Goal: Information Seeking & Learning: Learn about a topic

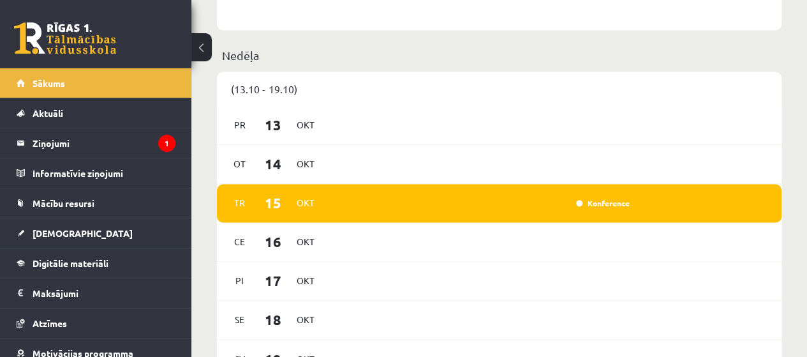
scroll to position [904, 0]
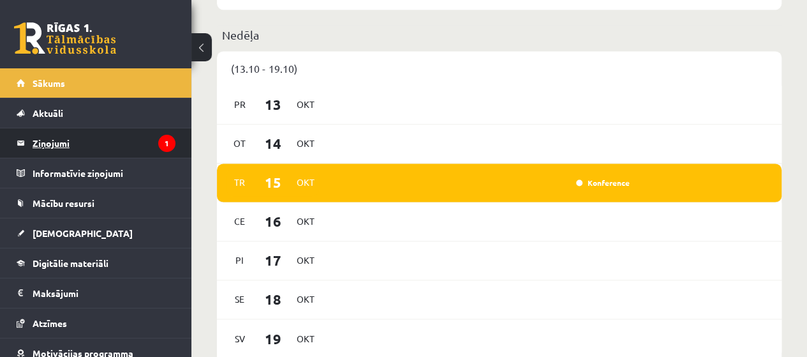
click at [158, 145] on icon "1" at bounding box center [166, 143] width 17 height 17
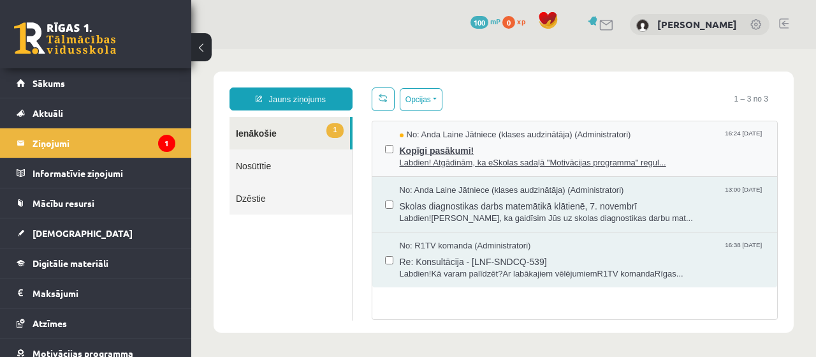
click at [515, 142] on span "Kopīgi pasākumi!" at bounding box center [582, 149] width 365 height 16
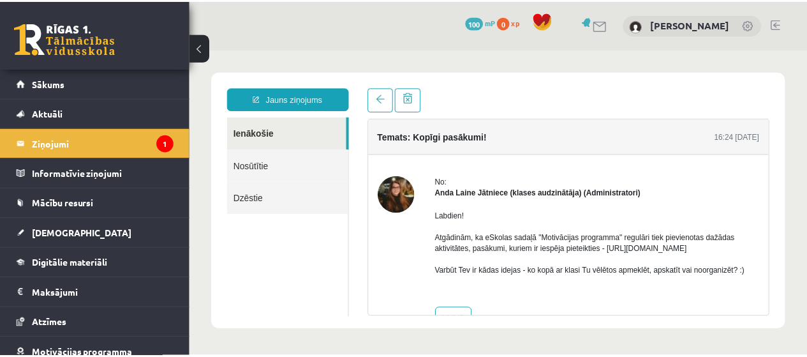
scroll to position [36, 0]
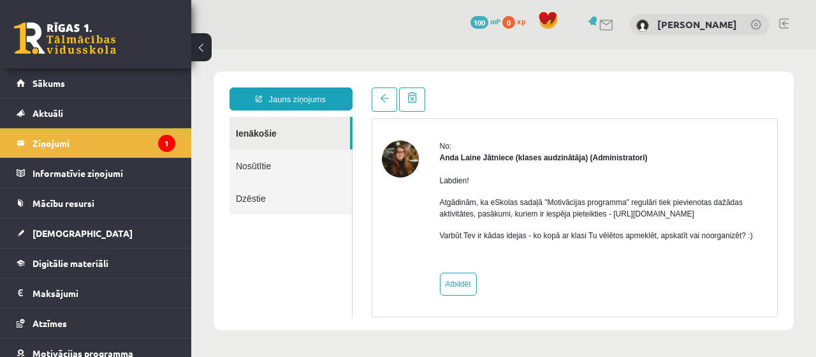
click at [403, 159] on img at bounding box center [400, 158] width 37 height 37
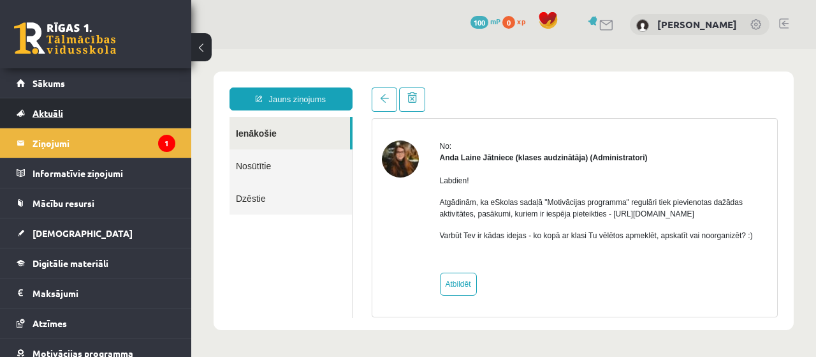
click at [86, 114] on link "Aktuāli" at bounding box center [96, 112] width 159 height 29
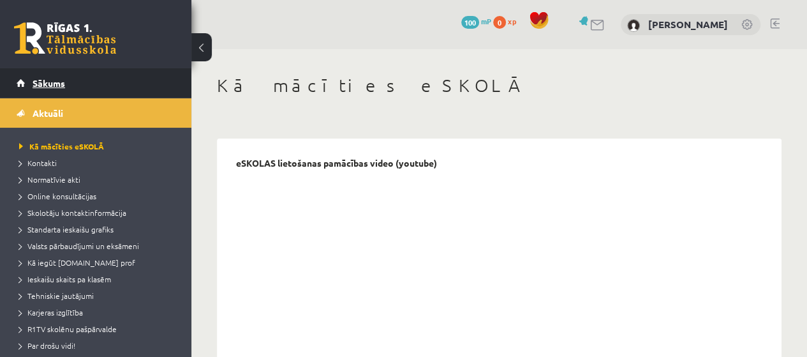
click at [69, 86] on link "Sākums" at bounding box center [96, 82] width 159 height 29
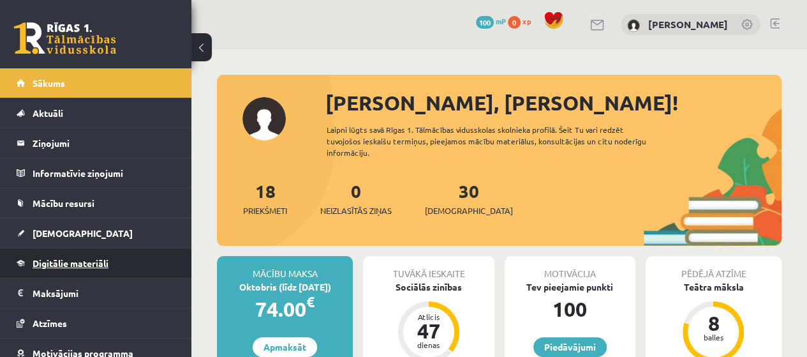
click at [71, 263] on span "Digitālie materiāli" at bounding box center [71, 262] width 76 height 11
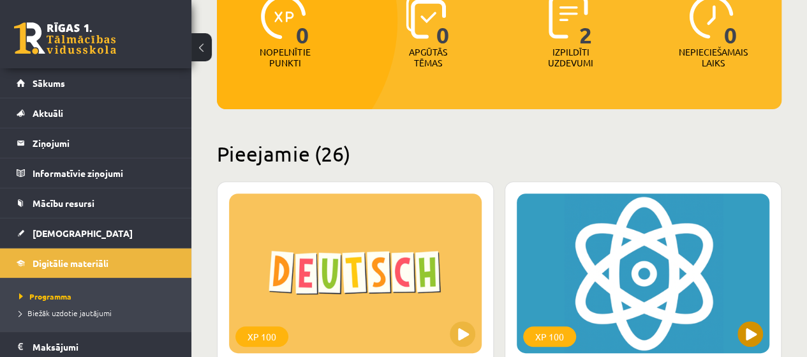
scroll to position [319, 0]
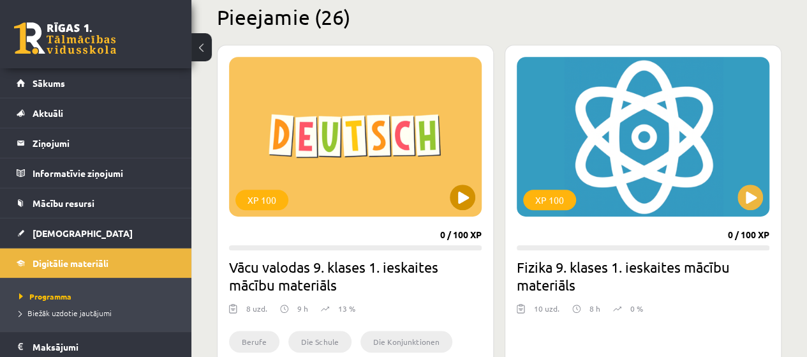
click at [407, 186] on div "XP 100" at bounding box center [355, 136] width 253 height 159
click at [421, 215] on div "XP 100" at bounding box center [355, 136] width 253 height 159
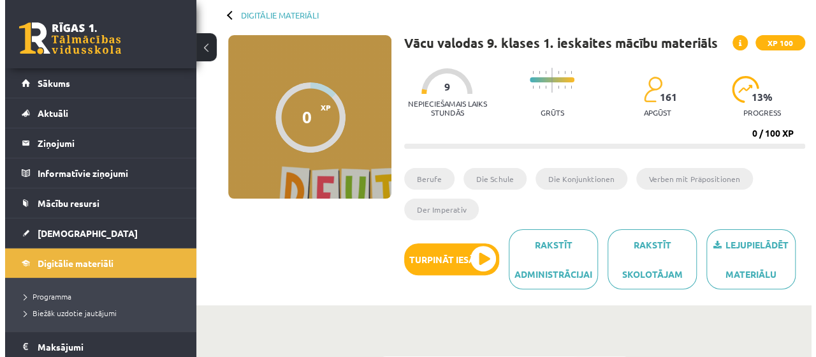
scroll to position [64, 0]
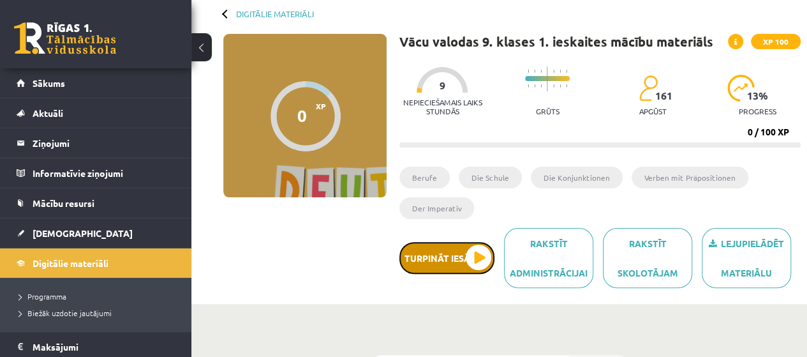
click at [462, 256] on button "Turpināt iesākto" at bounding box center [446, 258] width 95 height 32
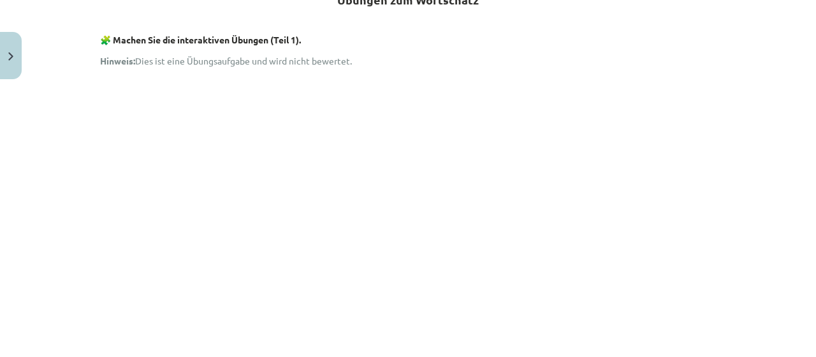
scroll to position [267, 0]
